Goal: Navigation & Orientation: Find specific page/section

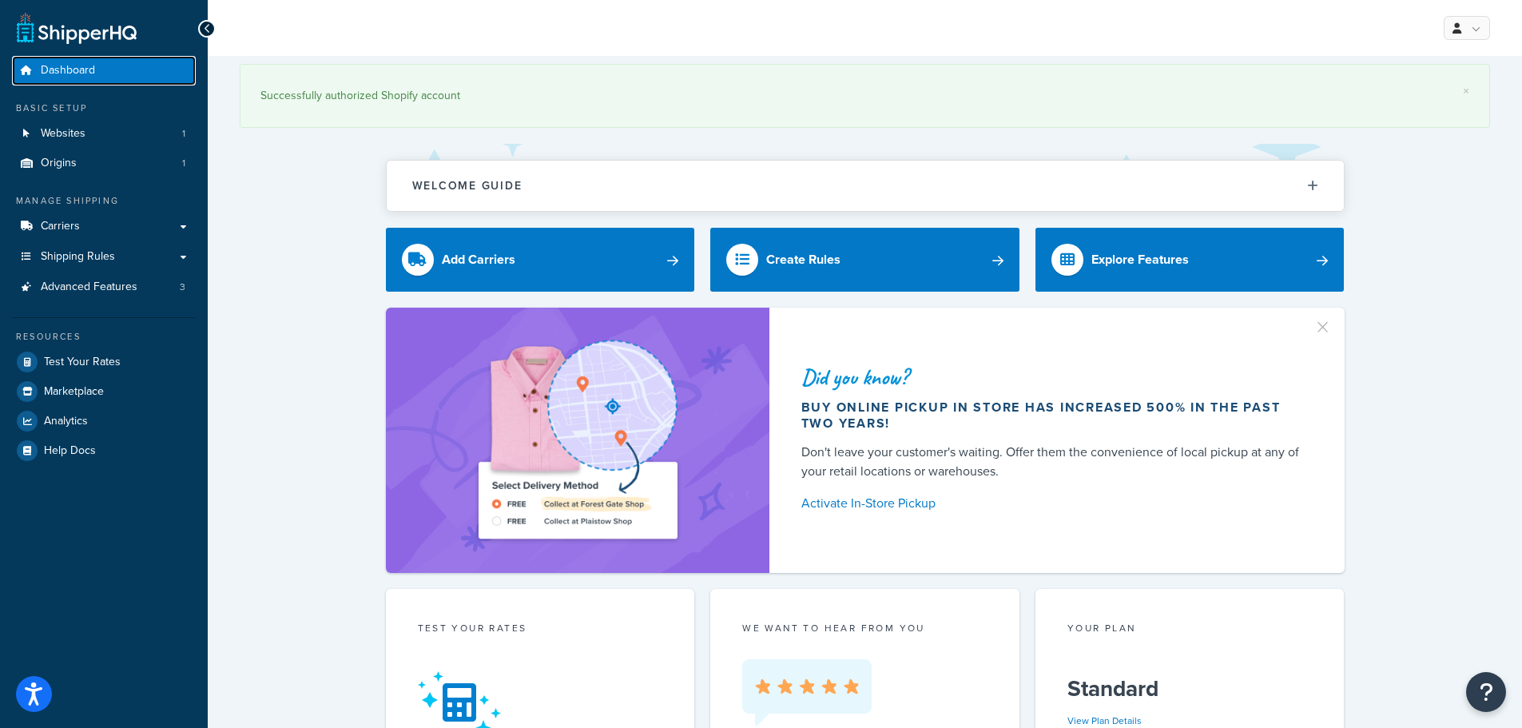
click at [149, 82] on link "Dashboard" at bounding box center [104, 71] width 184 height 30
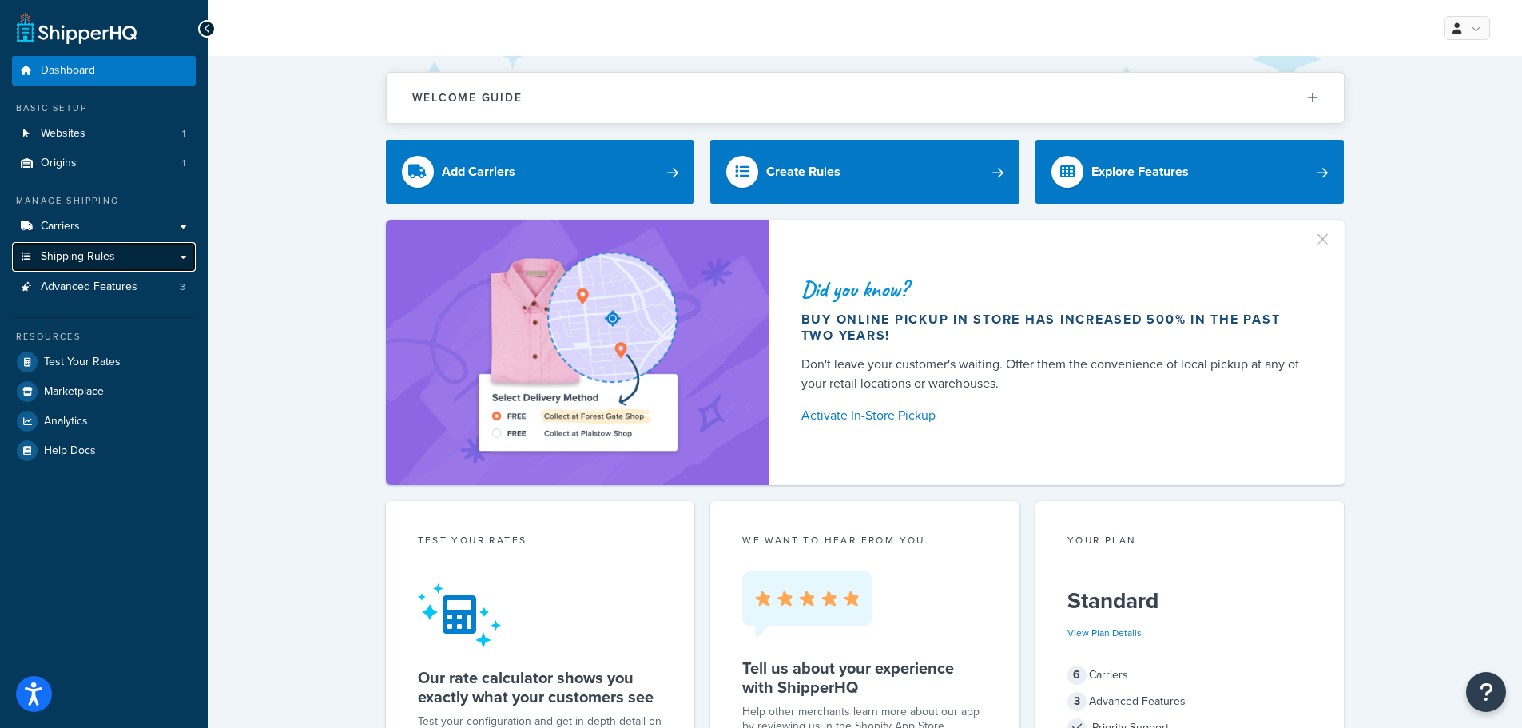
click at [185, 257] on link "Shipping Rules" at bounding box center [104, 257] width 184 height 30
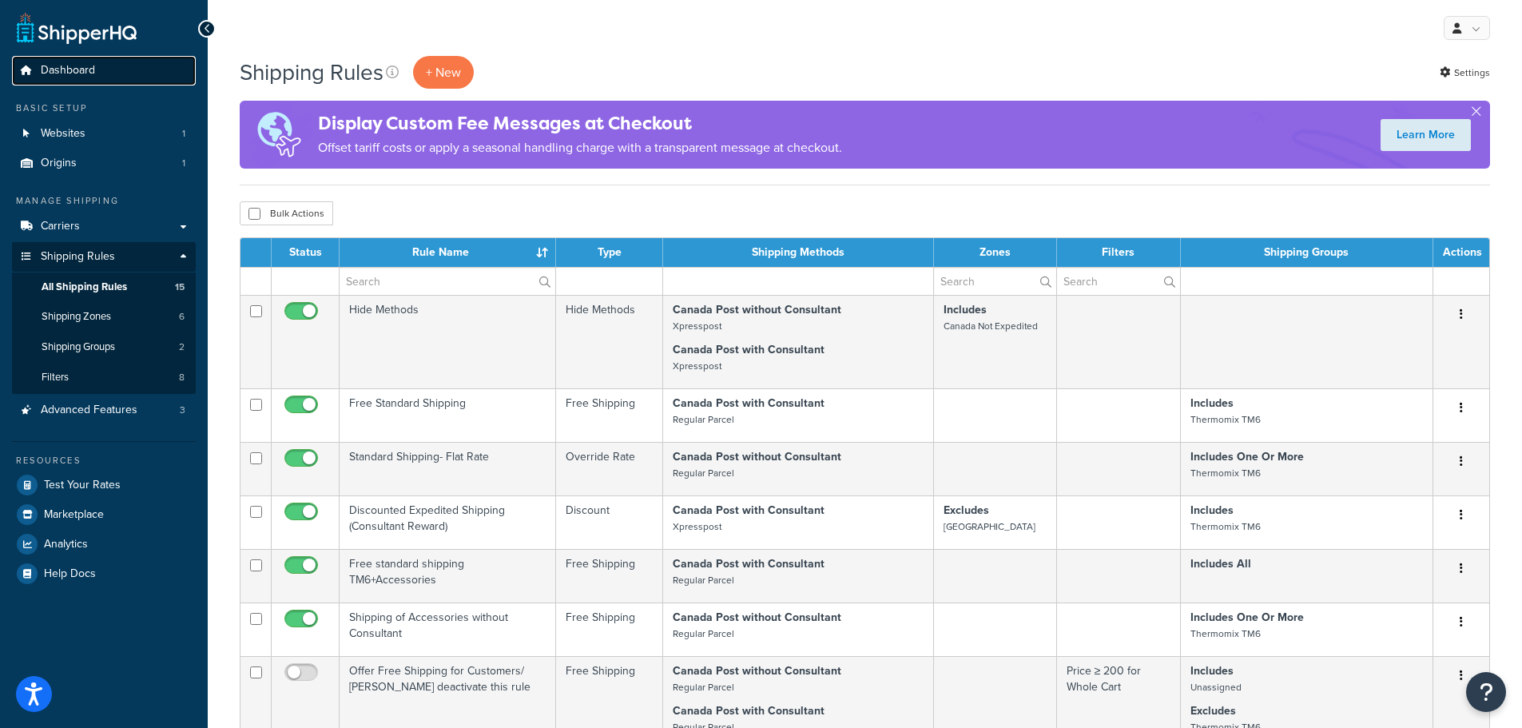
click at [76, 72] on span "Dashboard" at bounding box center [68, 71] width 54 height 14
